Goal: Communication & Community: Answer question/provide support

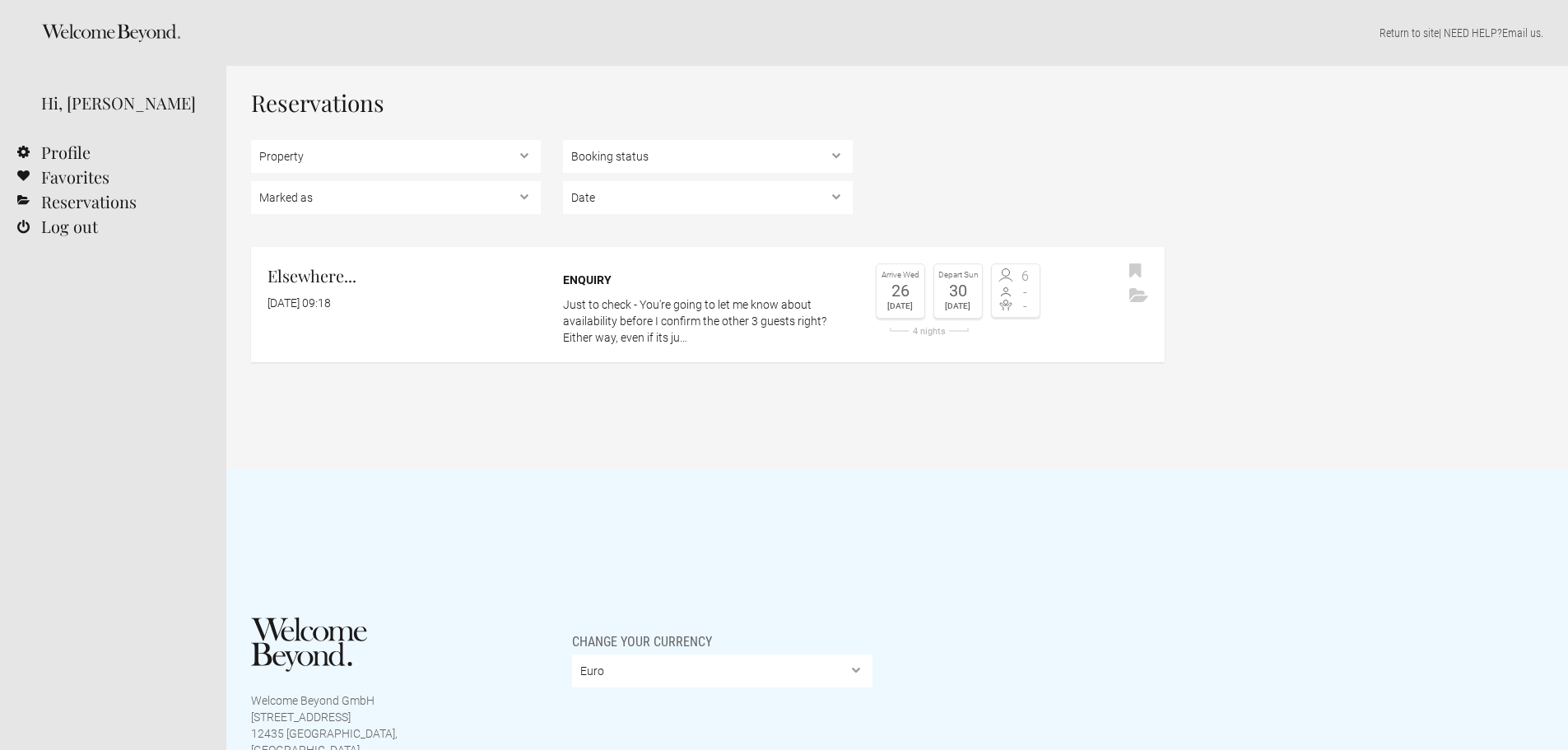
click at [464, 413] on div "Reservations Property Elsewhere... Booking status Pending bookings , Confirmed …" at bounding box center [897, 267] width 1342 height 403
click at [331, 307] on flynt-date-display "[DATE] 09:18" at bounding box center [299, 303] width 63 height 13
click at [685, 328] on p "Just to check - You're going to let me know about availability before I confirm…" at bounding box center [708, 321] width 290 height 50
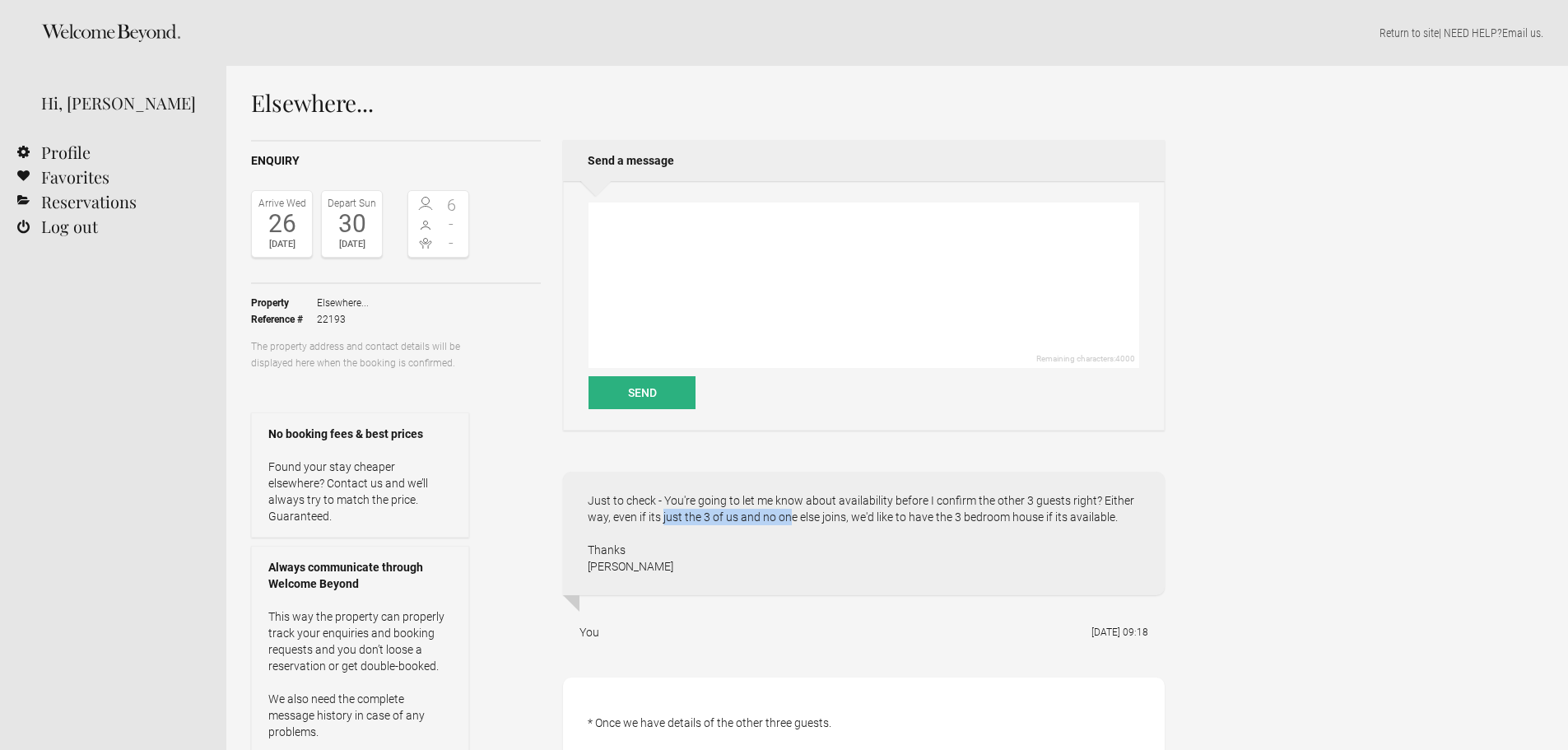
drag, startPoint x: 619, startPoint y: 520, endPoint x: 736, endPoint y: 524, distance: 117.1
click at [734, 524] on div "Just to check - You're going to let me know about availability before I confirm…" at bounding box center [864, 534] width 602 height 124
click at [736, 524] on div "Just to check - You're going to let me know about availability before I confirm…" at bounding box center [864, 534] width 602 height 124
drag, startPoint x: 632, startPoint y: 513, endPoint x: 767, endPoint y: 519, distance: 135.1
click at [760, 519] on div "Just to check - You're going to let me know about availability before I confirm…" at bounding box center [864, 534] width 602 height 124
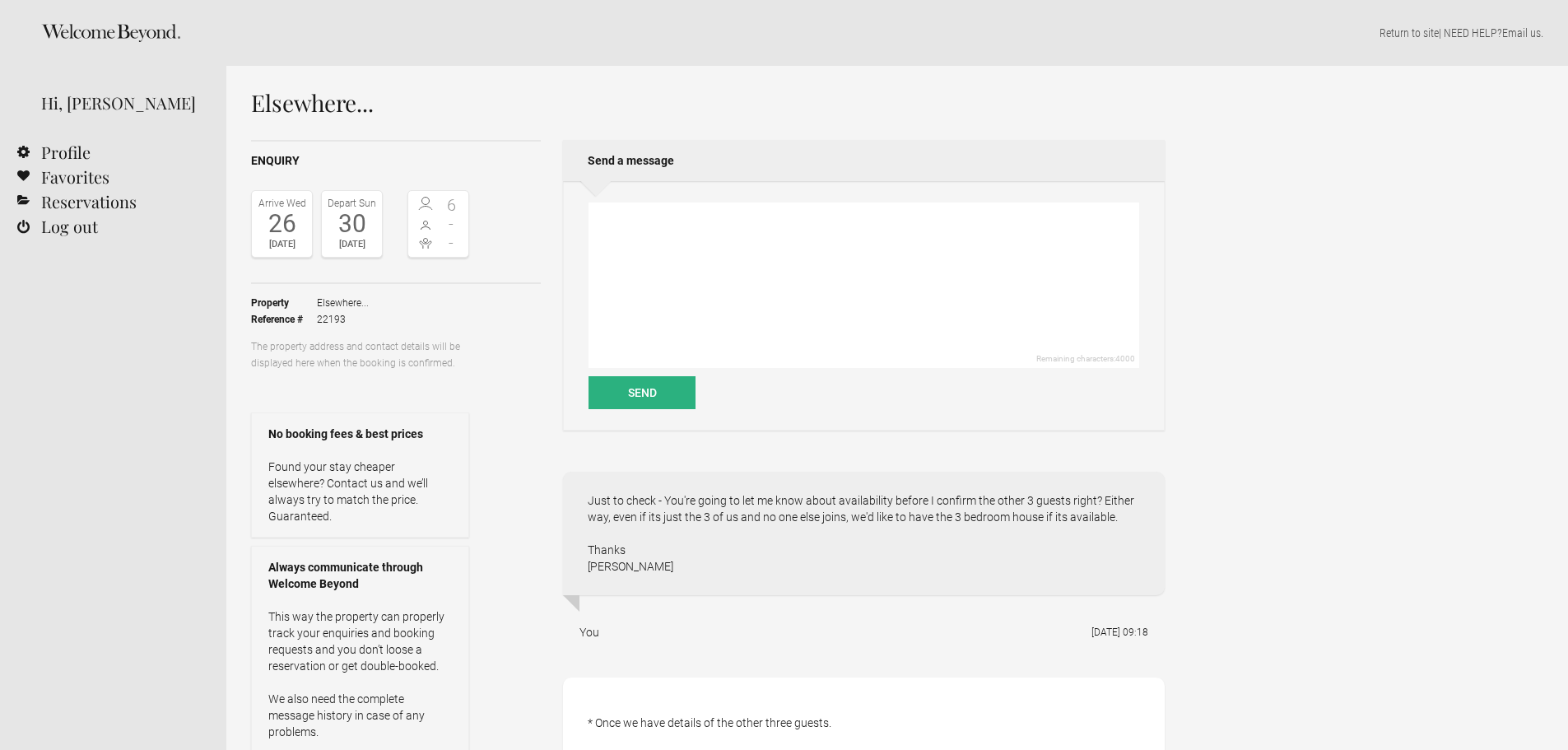
click at [771, 519] on div "Just to check - You're going to let me know about availability before I confirm…" at bounding box center [864, 534] width 602 height 124
drag, startPoint x: 771, startPoint y: 518, endPoint x: 842, endPoint y: 516, distance: 71.0
click at [842, 516] on div "Just to check - You're going to let me know about availability before I confirm…" at bounding box center [864, 534] width 602 height 124
drag, startPoint x: 869, startPoint y: 516, endPoint x: 1058, endPoint y: 510, distance: 189.1
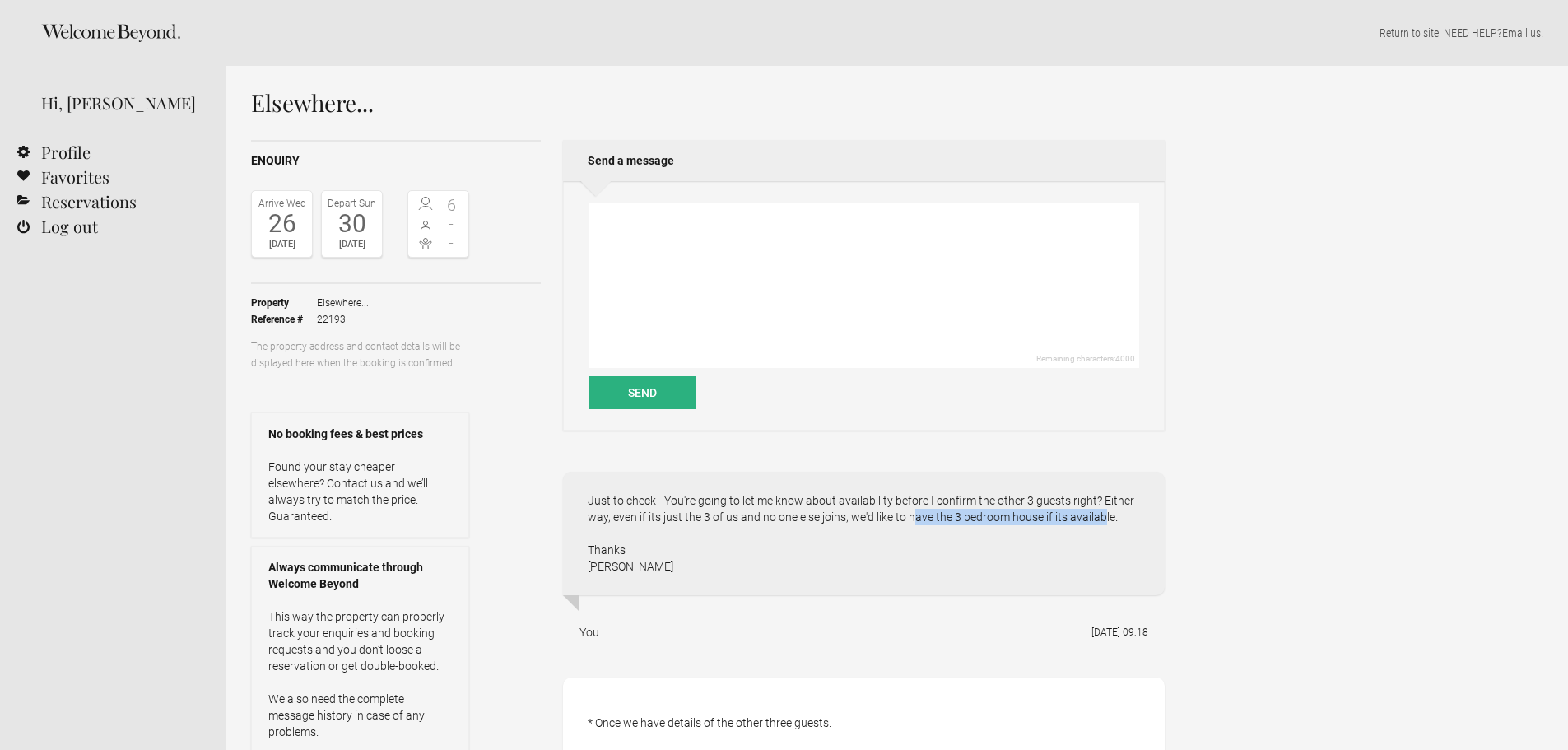
click at [1058, 510] on div "Just to check - You're going to let me know about availability before I confirm…" at bounding box center [864, 534] width 602 height 124
click at [1066, 512] on div "Just to check - You're going to let me know about availability before I confirm…" at bounding box center [864, 534] width 602 height 124
click at [80, 200] on link "Reservations" at bounding box center [113, 202] width 226 height 25
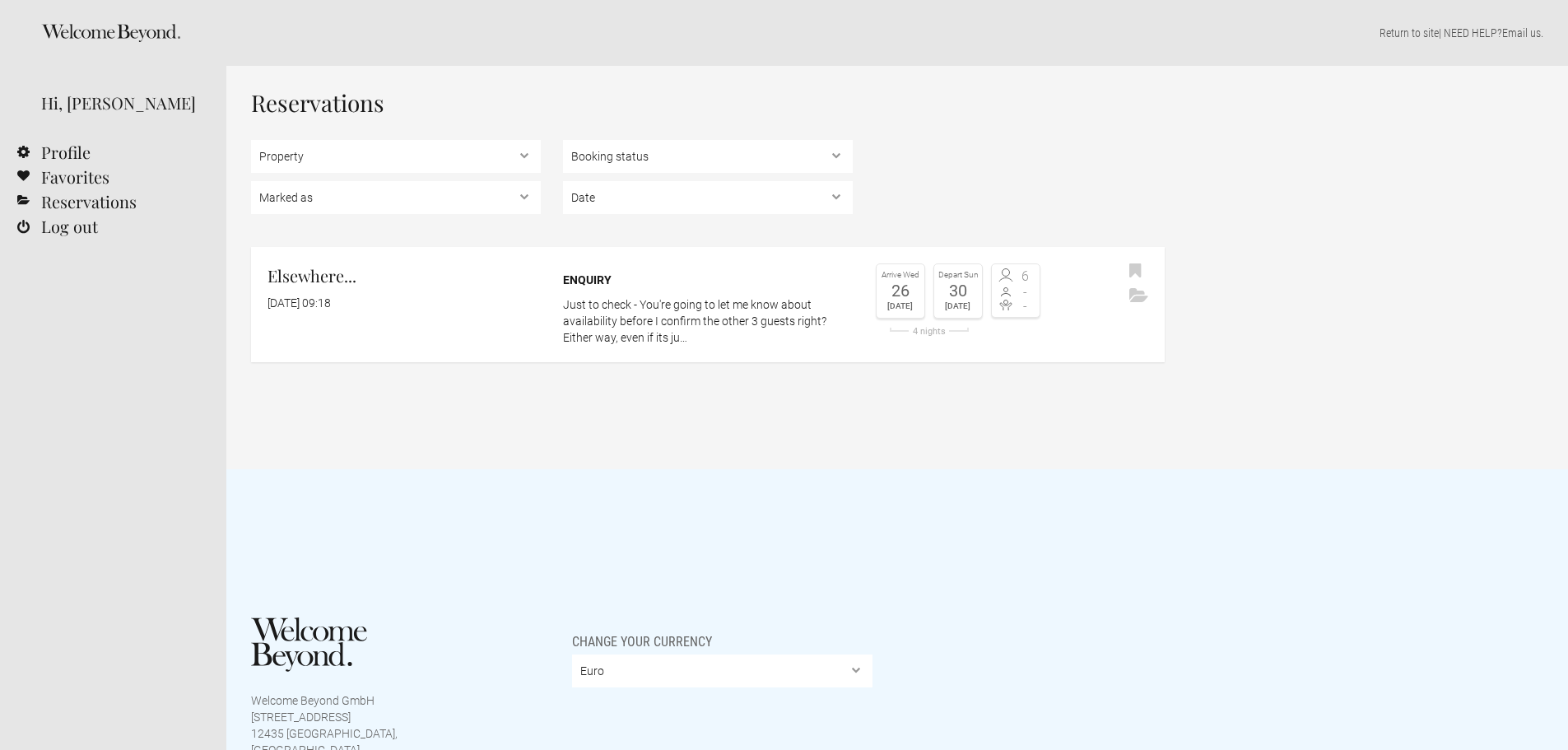
click at [1175, 207] on div "Reservations Property Elsewhere... Booking status Pending bookings , Confirmed …" at bounding box center [897, 267] width 1342 height 403
click at [926, 443] on div "Reservations Property Elsewhere... Booking status Pending bookings , Confirmed …" at bounding box center [897, 267] width 1342 height 403
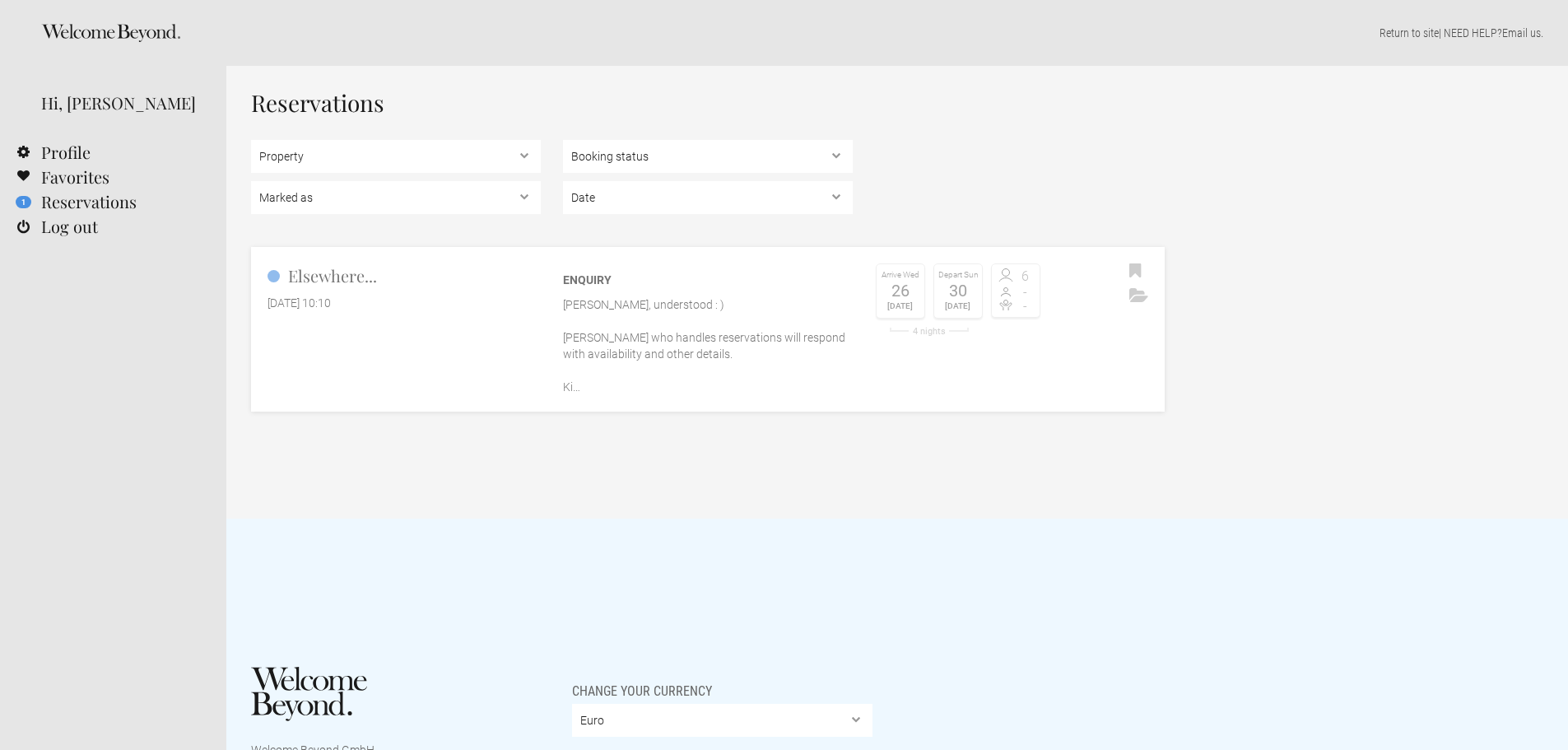
click at [673, 292] on div "Enquiry Okay Raj, understood : ) Jenifer who handles reservations will respond …" at bounding box center [708, 330] width 290 height 132
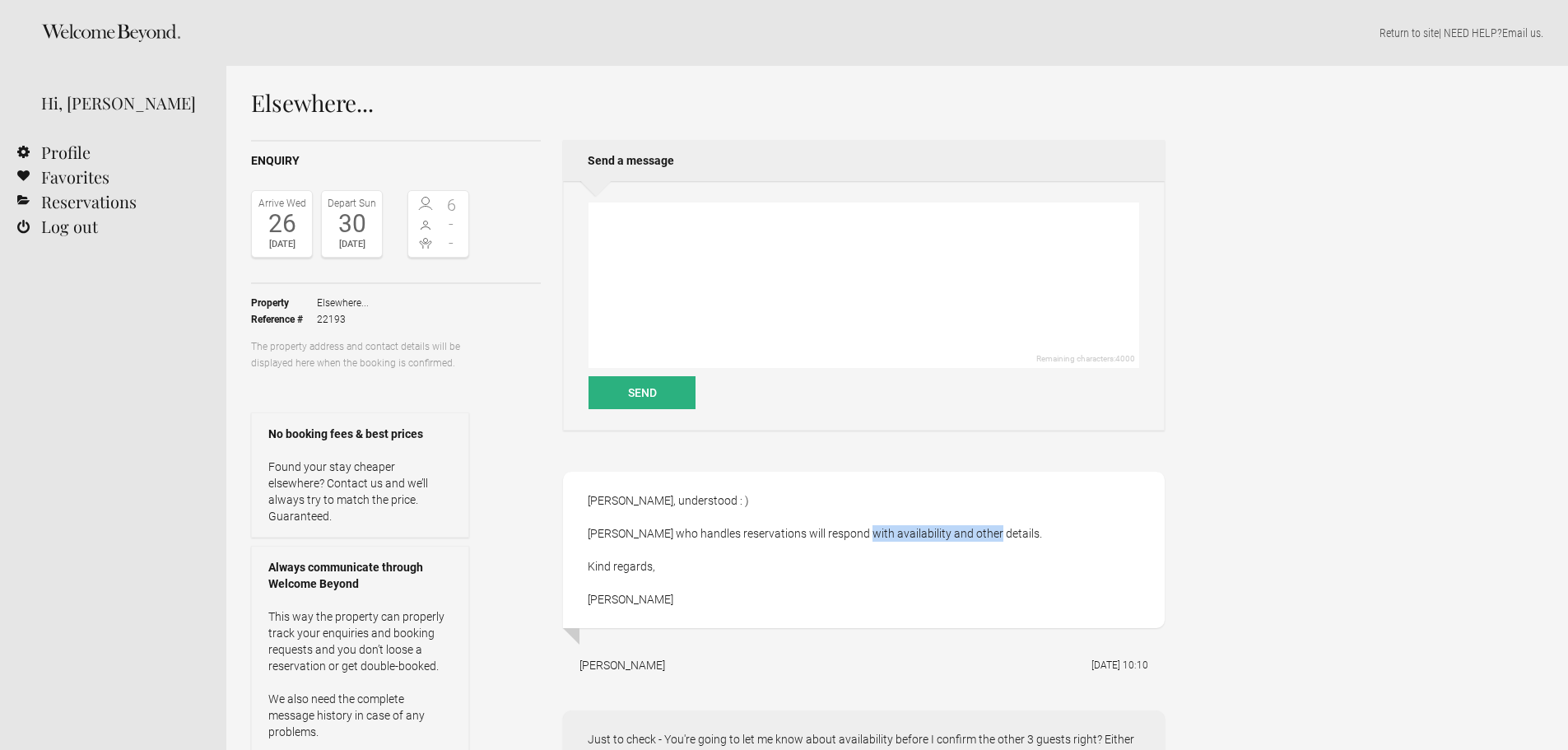
drag, startPoint x: 893, startPoint y: 531, endPoint x: 983, endPoint y: 539, distance: 90.4
click at [972, 539] on div "[PERSON_NAME], understood : ) [PERSON_NAME] who handles reservations will respo…" at bounding box center [864, 550] width 602 height 156
click at [985, 539] on div "[PERSON_NAME], understood : ) [PERSON_NAME] who handles reservations will respo…" at bounding box center [864, 550] width 602 height 156
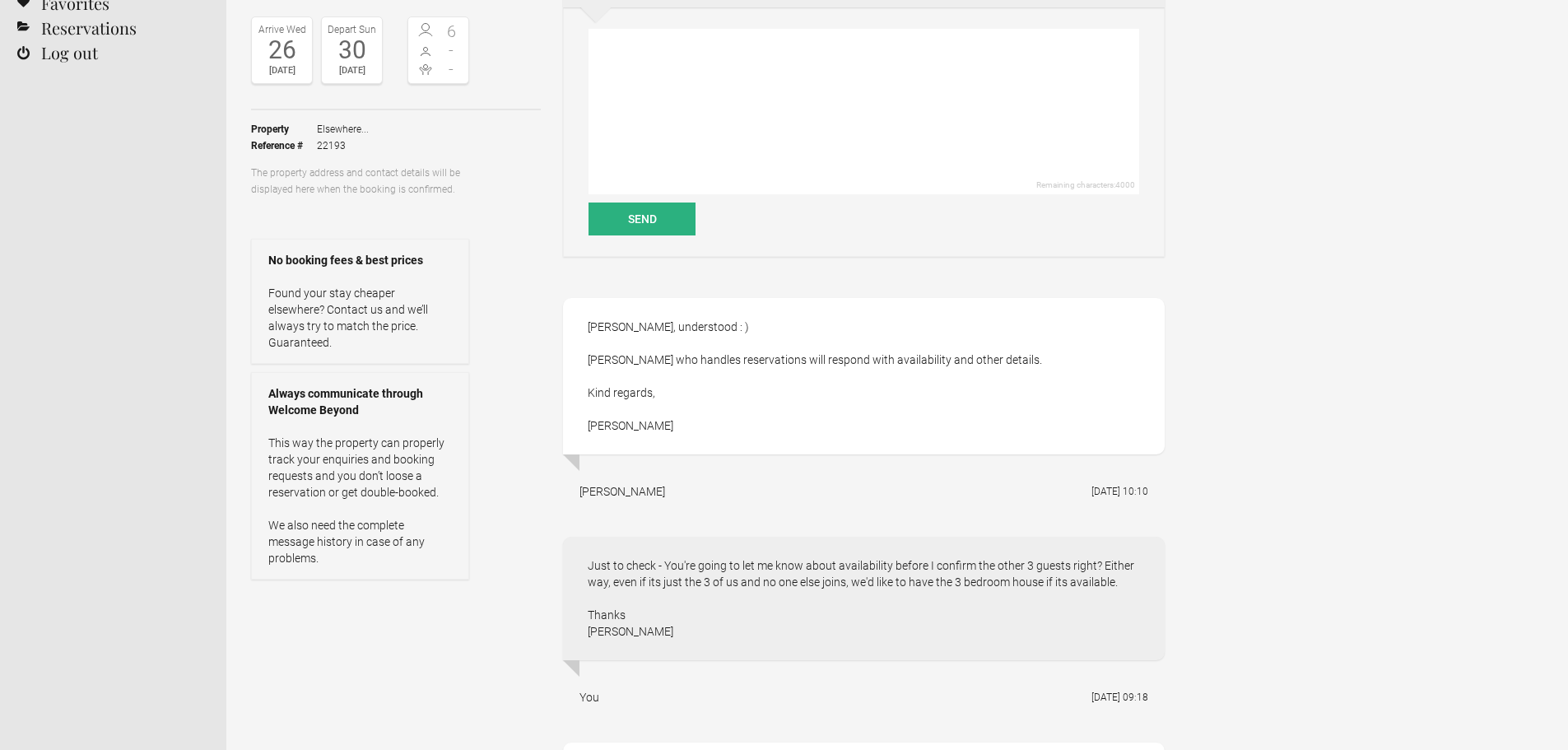
scroll to position [494, 0]
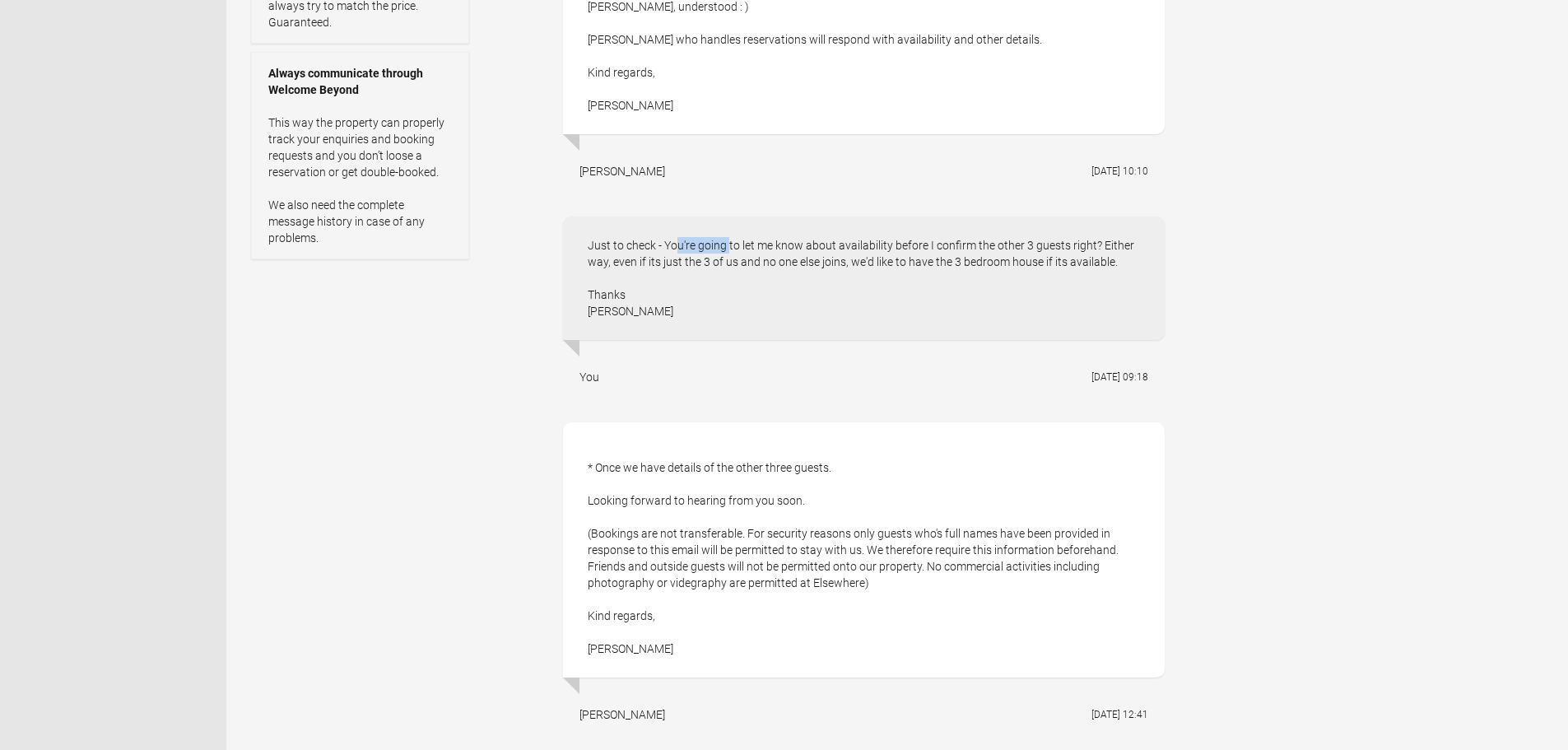
drag, startPoint x: 678, startPoint y: 238, endPoint x: 740, endPoint y: 238, distance: 62.0
click at [724, 238] on div "Just to check - You're going to let me know about availability before I confirm…" at bounding box center [864, 278] width 602 height 124
click at [787, 239] on div "Just to check - You're going to let me know about availability before I confirm…" at bounding box center [864, 278] width 602 height 124
drag, startPoint x: 825, startPoint y: 239, endPoint x: 952, endPoint y: 240, distance: 127.0
click at [946, 240] on div "Just to check - You're going to let me know about availability before I confirm…" at bounding box center [864, 278] width 602 height 124
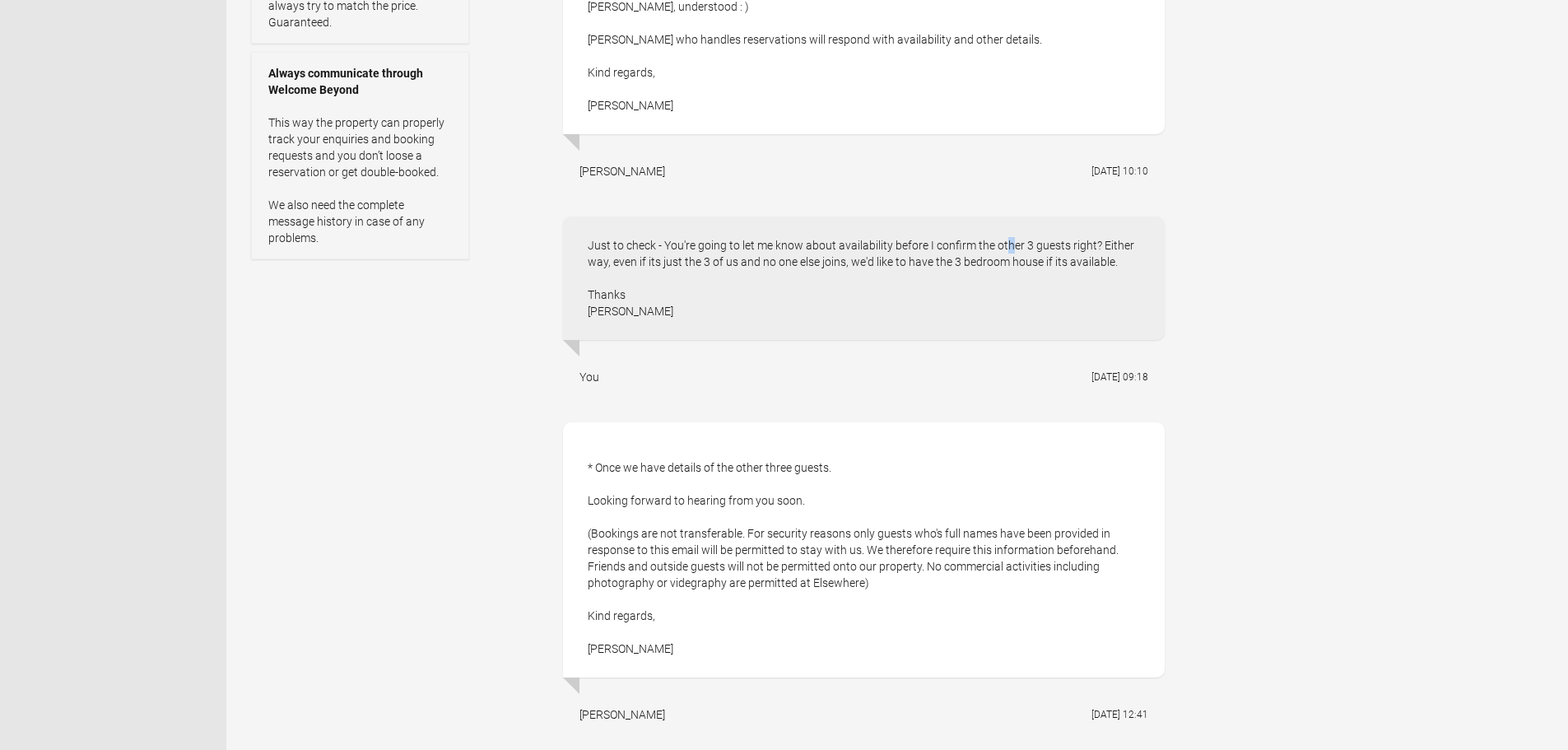
click at [958, 240] on div "Just to check - You're going to let me know about availability before I confirm…" at bounding box center [864, 278] width 602 height 124
drag, startPoint x: 1009, startPoint y: 243, endPoint x: 1103, endPoint y: 243, distance: 94.0
click at [1099, 244] on div "Just to check - You're going to let me know about availability before I confirm…" at bounding box center [864, 278] width 602 height 124
click at [1105, 243] on div "Just to check - You're going to let me know about availability before I confirm…" at bounding box center [864, 278] width 602 height 124
click at [648, 264] on div "Just to check - You're going to let me know about availability before I confirm…" at bounding box center [864, 278] width 602 height 124
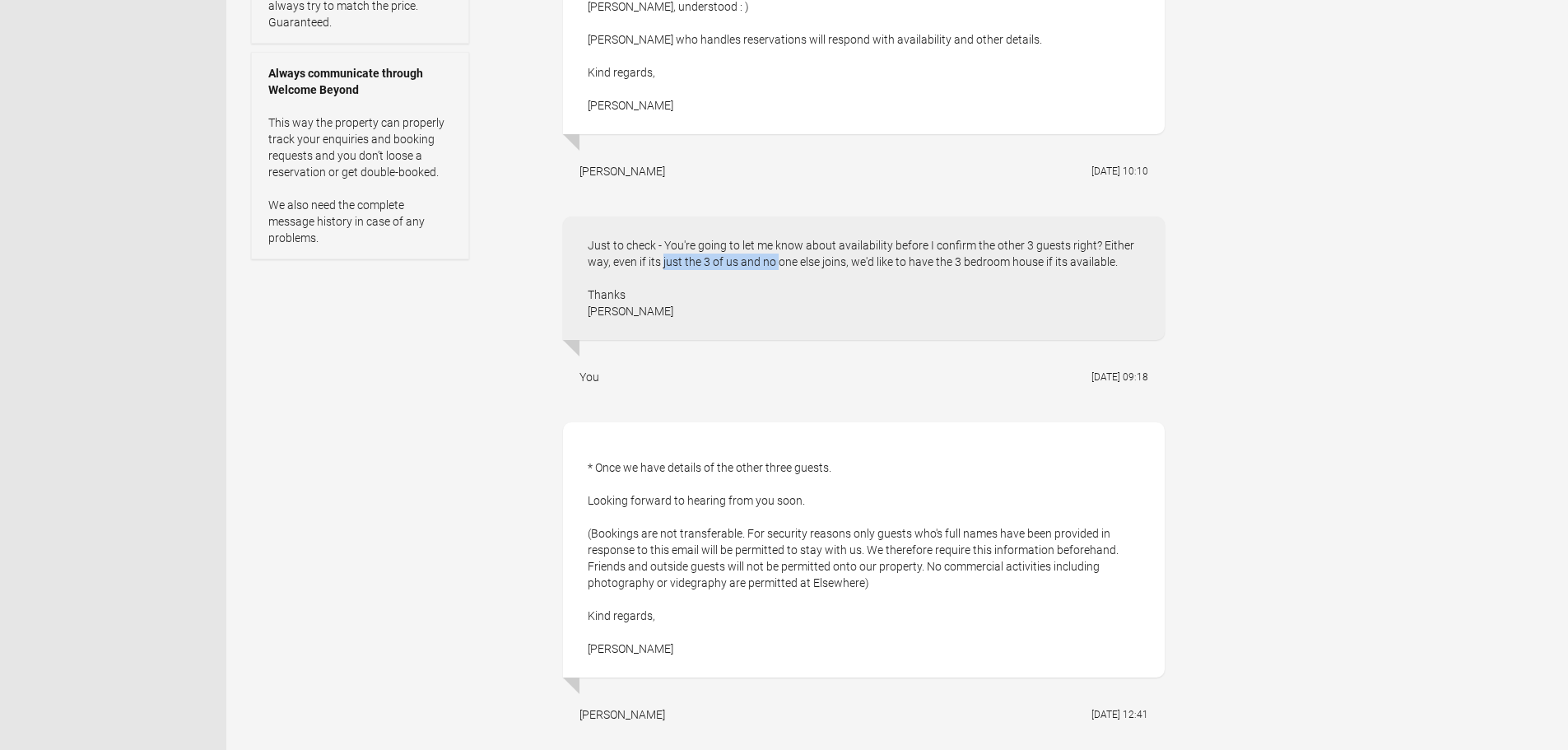
drag, startPoint x: 619, startPoint y: 260, endPoint x: 732, endPoint y: 262, distance: 113.0
click at [728, 262] on div "Just to check - You're going to let me know about availability before I confirm…" at bounding box center [864, 278] width 602 height 124
drag, startPoint x: 732, startPoint y: 262, endPoint x: 764, endPoint y: 262, distance: 32.0
click at [739, 262] on div "Just to check - You're going to let me know about availability before I confirm…" at bounding box center [864, 278] width 602 height 124
drag, startPoint x: 773, startPoint y: 262, endPoint x: 847, endPoint y: 257, distance: 74.2
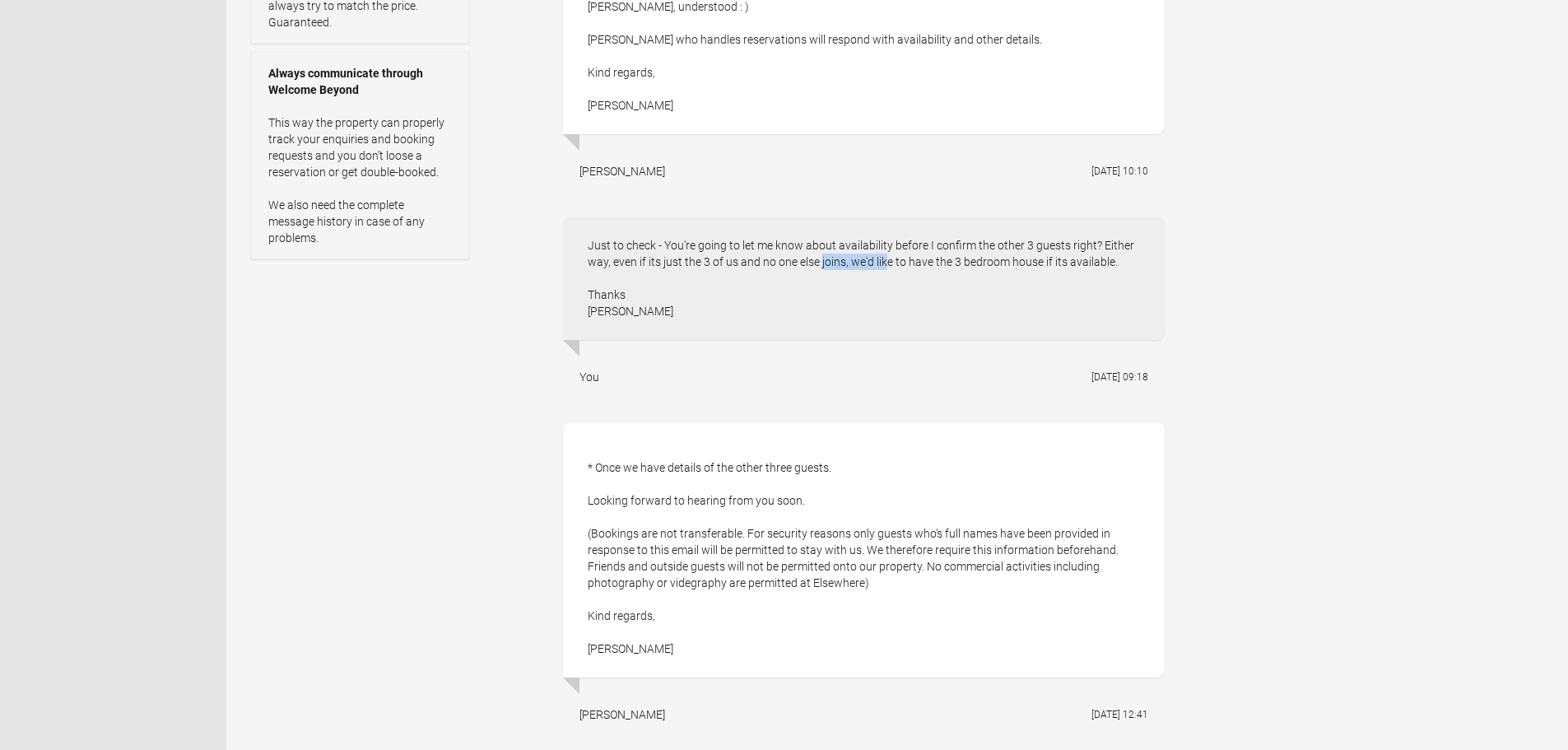
click at [843, 261] on div "Just to check - You're going to let me know about availability before I confirm…" at bounding box center [864, 278] width 602 height 124
click at [849, 256] on div "Just to check - You're going to let me know about availability before I confirm…" at bounding box center [864, 278] width 602 height 124
click at [874, 259] on div "Just to check - You're going to let me know about availability before I confirm…" at bounding box center [864, 278] width 602 height 124
drag, startPoint x: 865, startPoint y: 262, endPoint x: 1153, endPoint y: 256, distance: 288.1
click at [1153, 256] on div "Just to check - You're going to let me know about availability before I confirm…" at bounding box center [864, 278] width 602 height 124
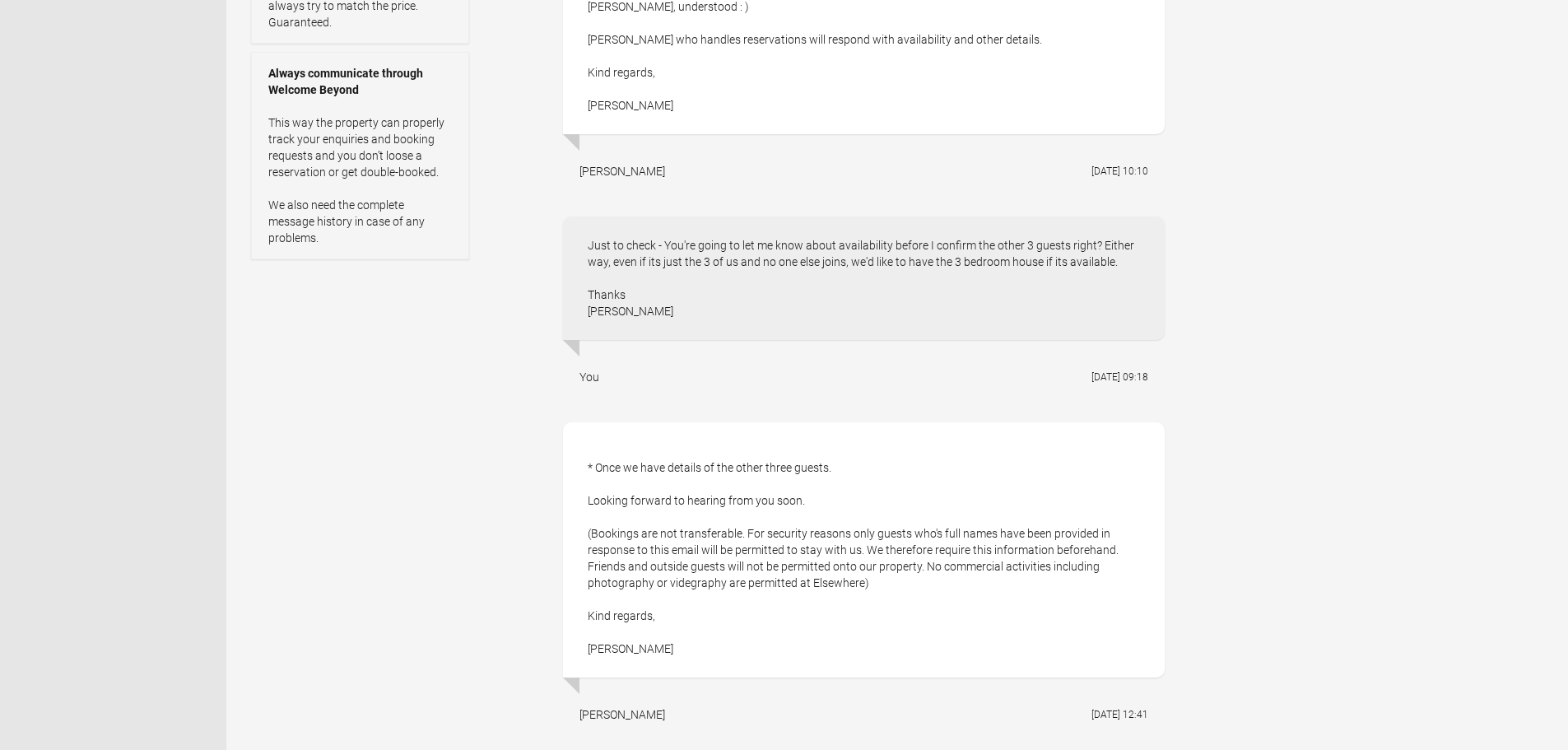
drag, startPoint x: 1151, startPoint y: 256, endPoint x: 1115, endPoint y: 265, distance: 37.1
click at [1150, 256] on div "Just to check - You're going to let me know about availability before I confirm…" at bounding box center [864, 278] width 602 height 124
click at [769, 284] on div "Just to check - You're going to let me know about availability before I confirm…" at bounding box center [864, 278] width 602 height 124
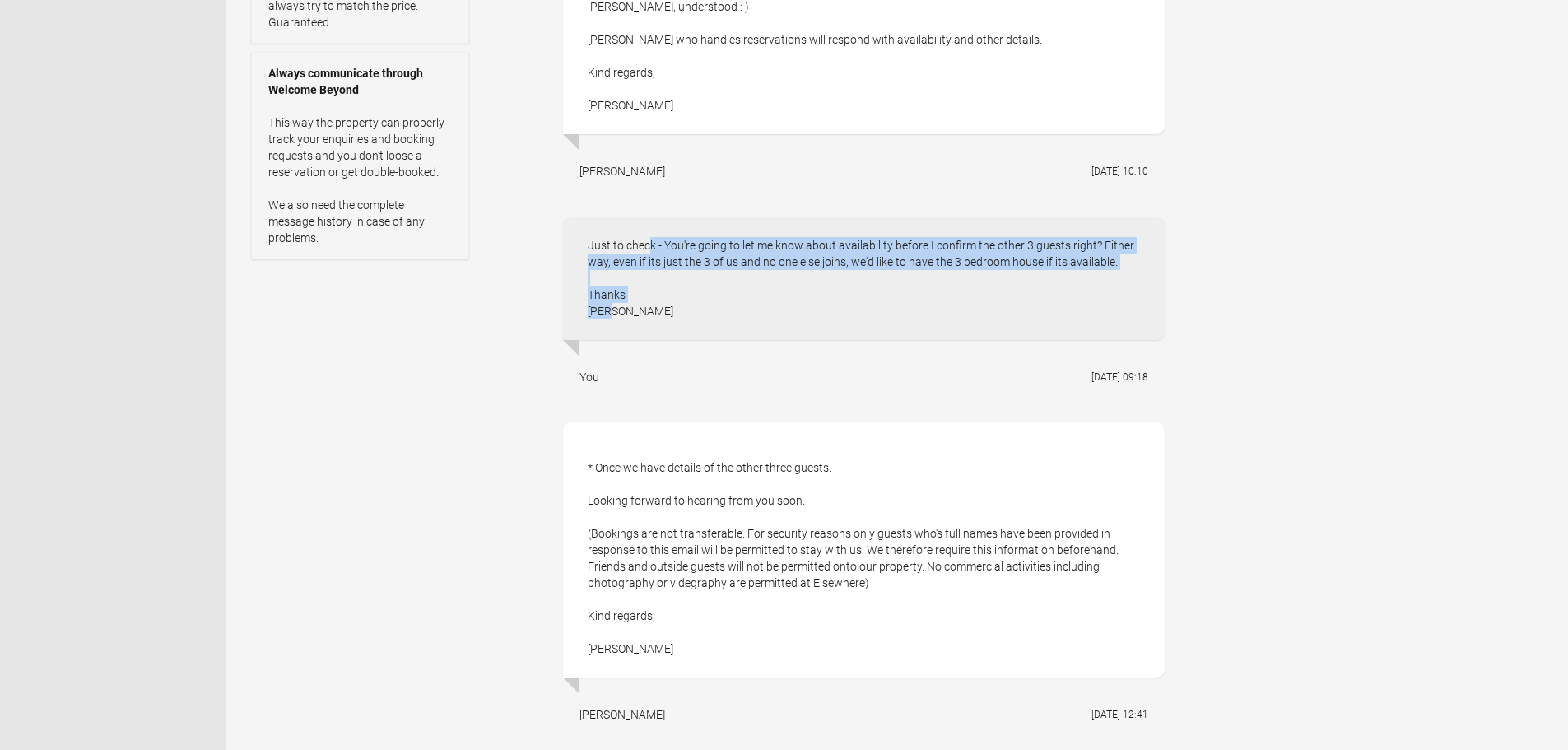
drag, startPoint x: 622, startPoint y: 318, endPoint x: 592, endPoint y: 223, distance: 99.6
click at [592, 223] on div "Just to check - You're going to let me know about availability before I confirm…" at bounding box center [864, 278] width 602 height 124
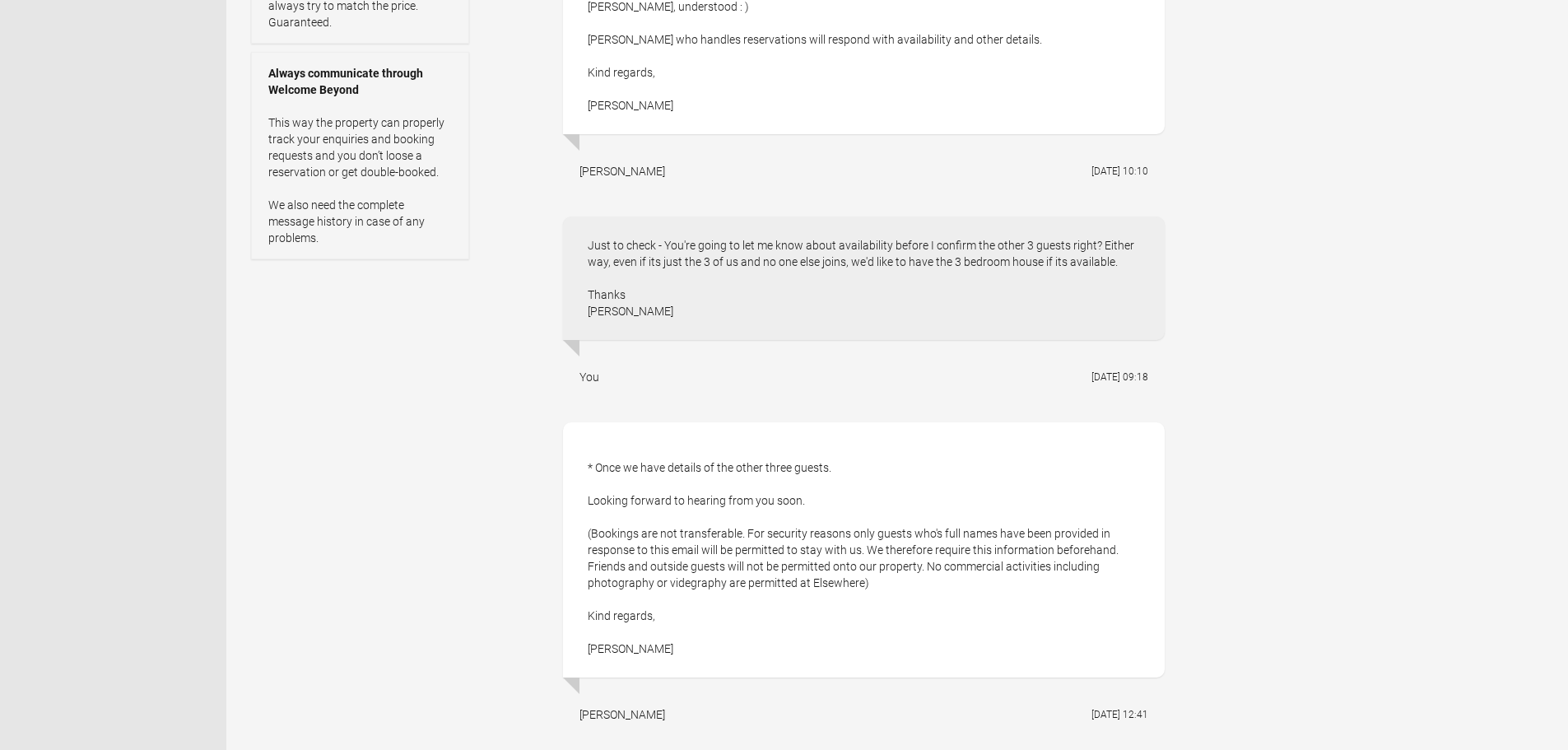
click at [585, 239] on div "Just to check - You're going to let me know about availability before I confirm…" at bounding box center [864, 278] width 602 height 124
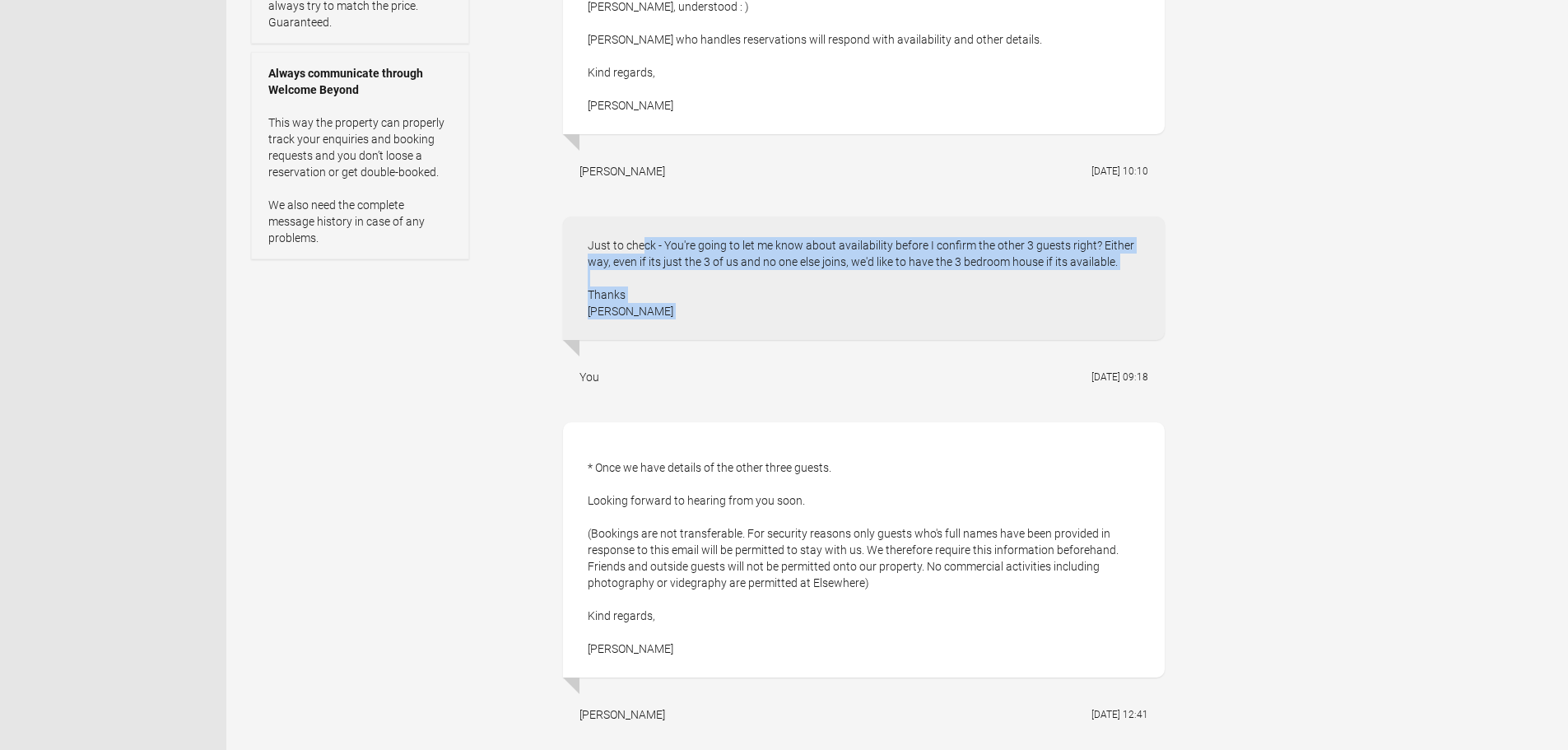
drag, startPoint x: 583, startPoint y: 239, endPoint x: 629, endPoint y: 322, distance: 94.9
click at [629, 322] on div "Just to check - You're going to let me know about availability before I confirm…" at bounding box center [864, 278] width 602 height 124
click at [629, 320] on div "Just to check - You're going to let me know about availability before I confirm…" at bounding box center [864, 278] width 602 height 124
drag, startPoint x: 591, startPoint y: 275, endPoint x: 576, endPoint y: 238, distance: 39.9
click at [576, 238] on div "Just to check - You're going to let me know about availability before I confirm…" at bounding box center [864, 278] width 602 height 124
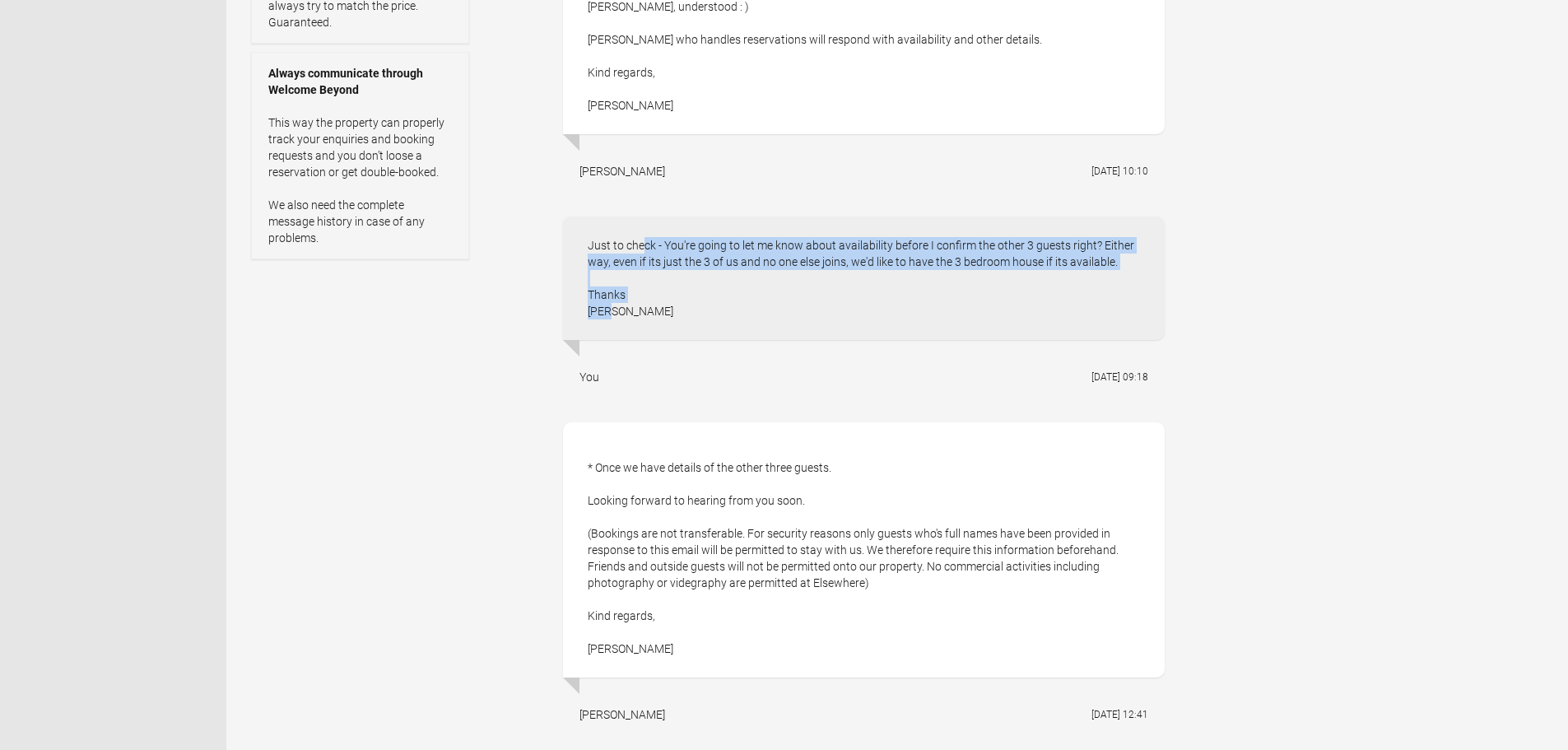
click at [603, 263] on div "Just to check - You're going to let me know about availability before I confirm…" at bounding box center [864, 278] width 602 height 124
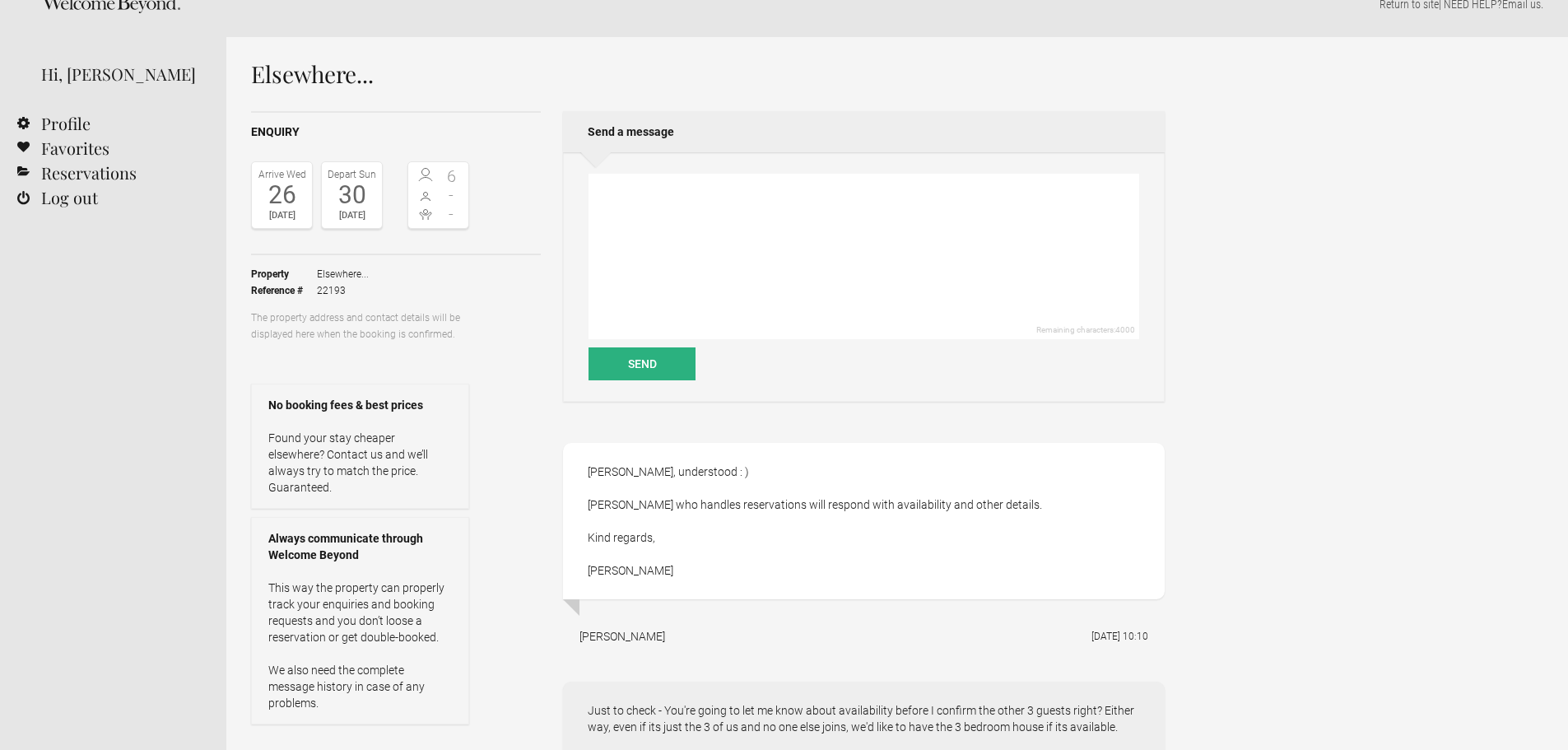
scroll to position [0, 0]
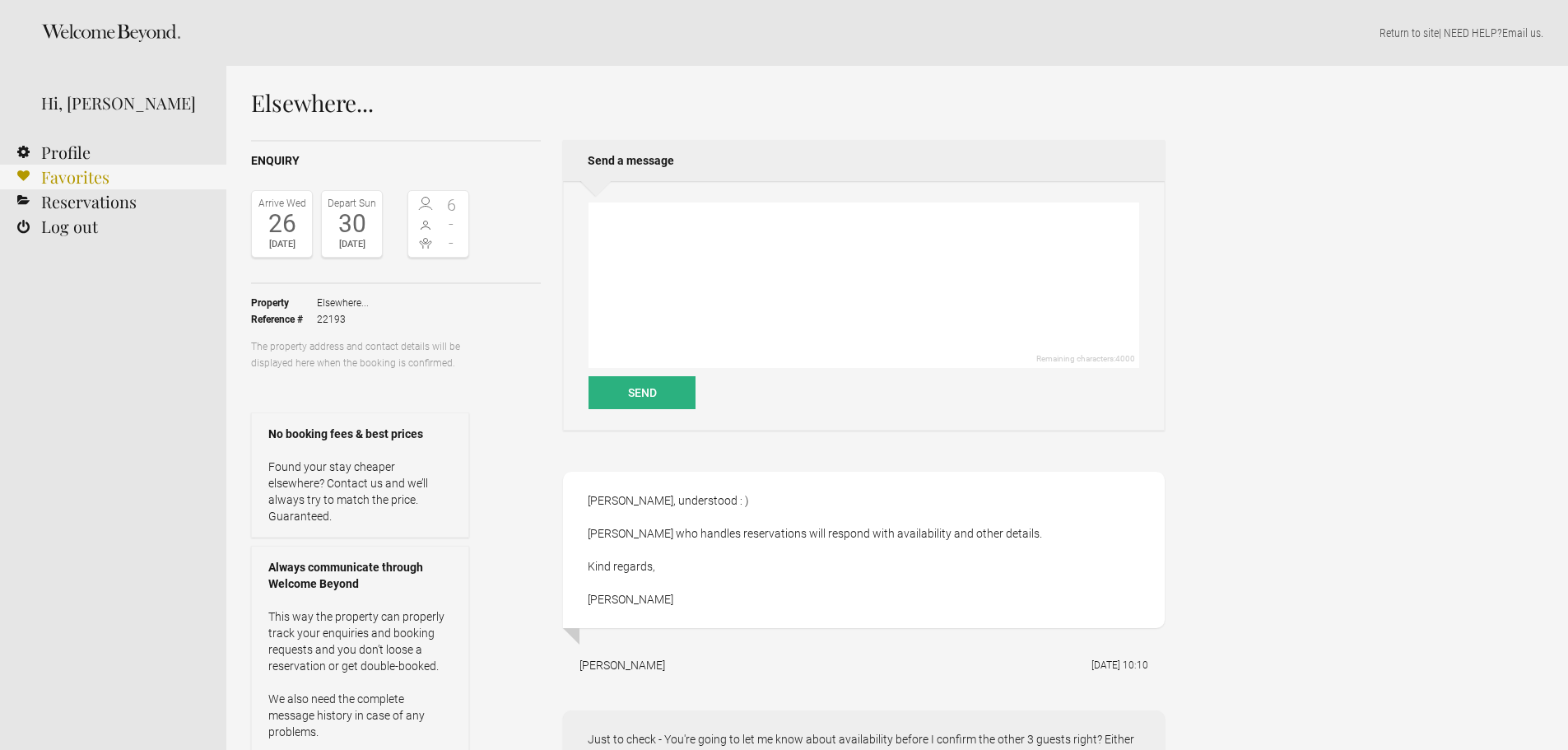
click at [83, 184] on link "Favorites" at bounding box center [113, 177] width 226 height 25
click at [118, 208] on link "Reservations" at bounding box center [113, 202] width 226 height 25
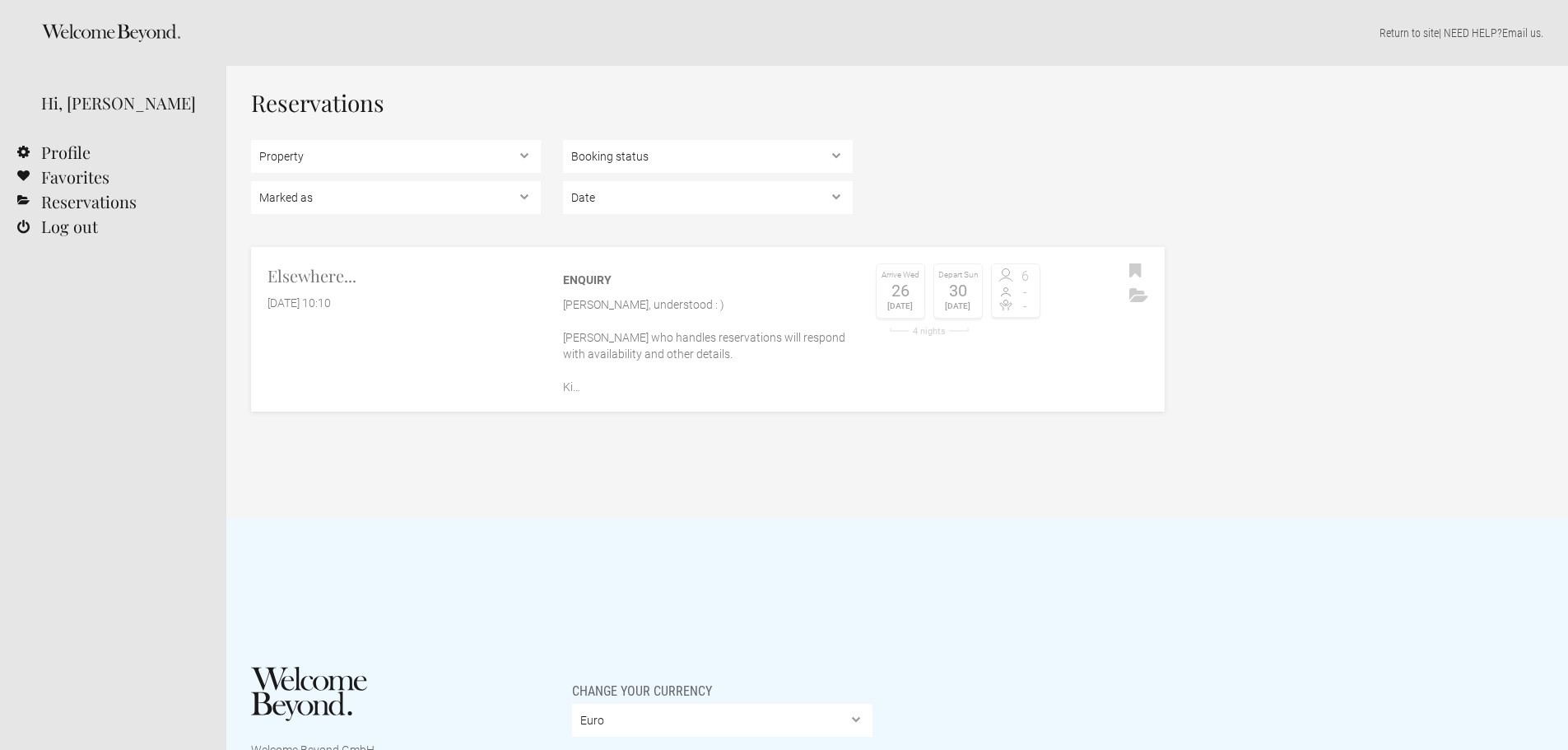
click at [644, 326] on p "[PERSON_NAME], understood : ) [PERSON_NAME] who handles reservations will respo…" at bounding box center [708, 345] width 290 height 99
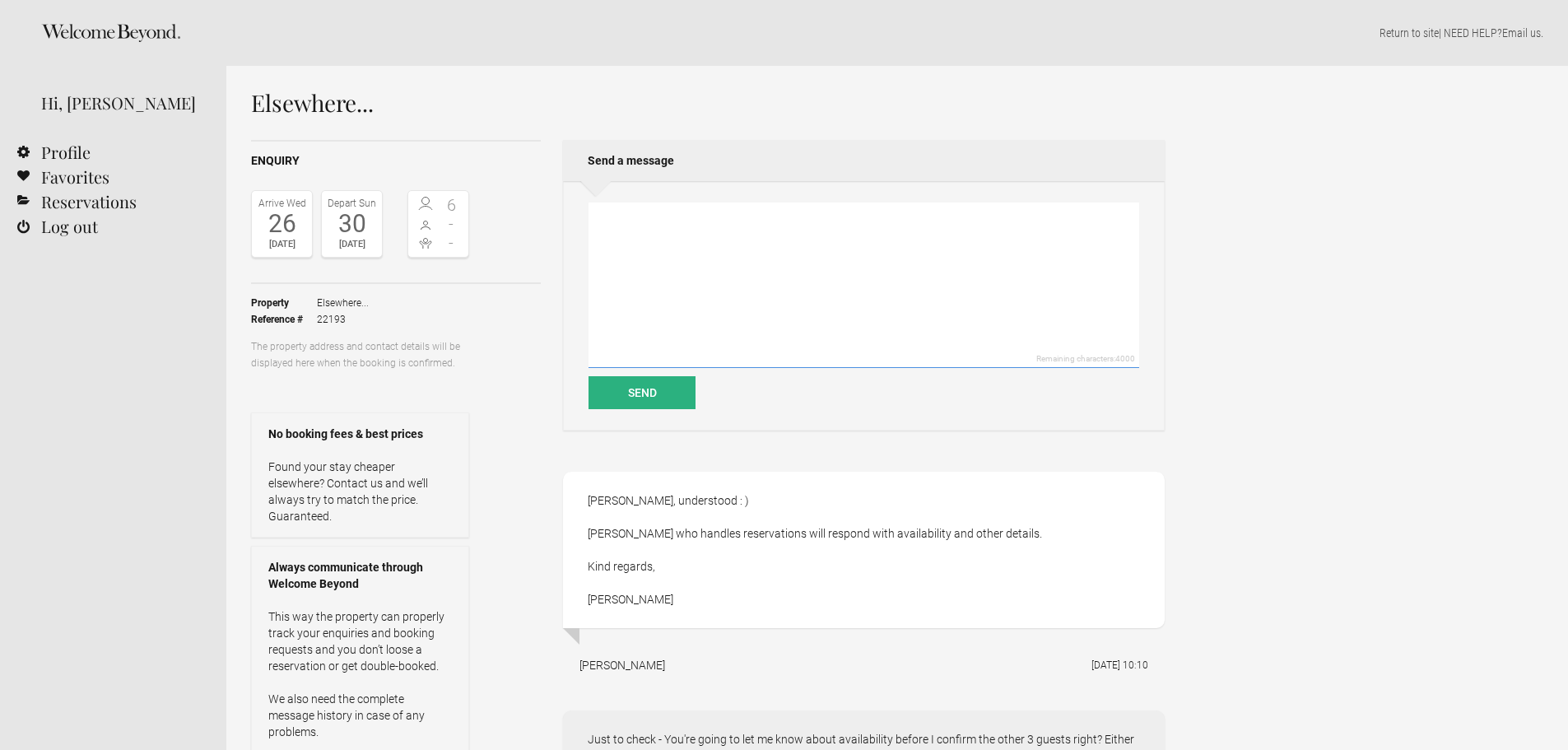
click at [655, 268] on textarea at bounding box center [864, 284] width 551 height 166
type textarea "Thanks!"
click at [660, 378] on button "Send" at bounding box center [643, 393] width 107 height 33
